Goal: Check status

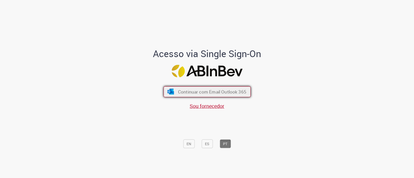
click at [220, 93] on span "Continuar com Email Outlook 365" at bounding box center [212, 92] width 68 height 6
